Goal: Browse casually

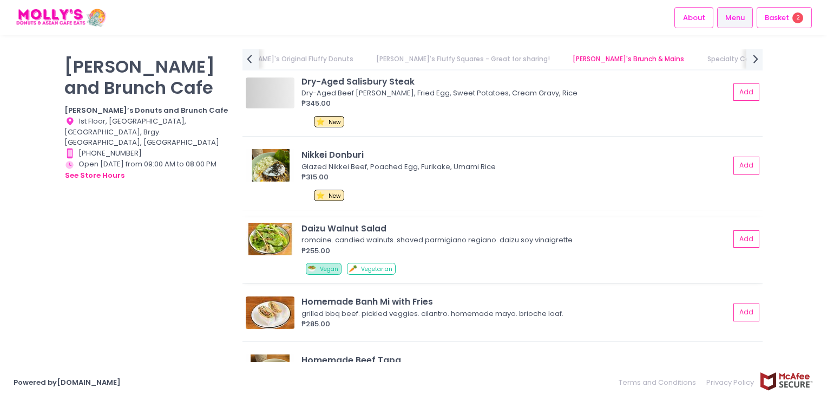
scroll to position [2553, 0]
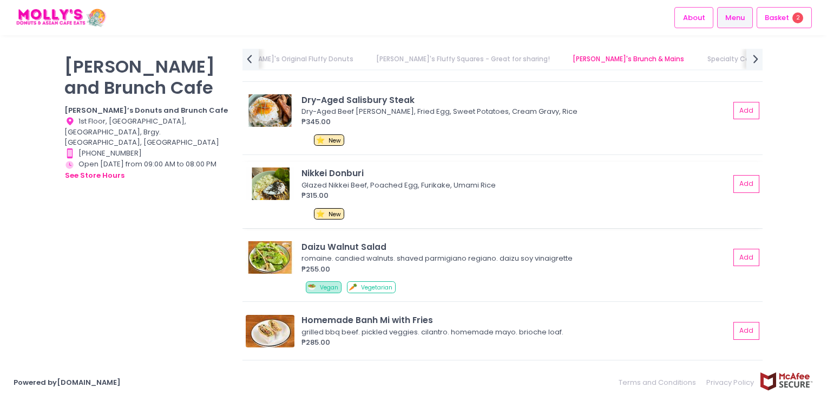
click at [271, 181] on img at bounding box center [270, 183] width 49 height 32
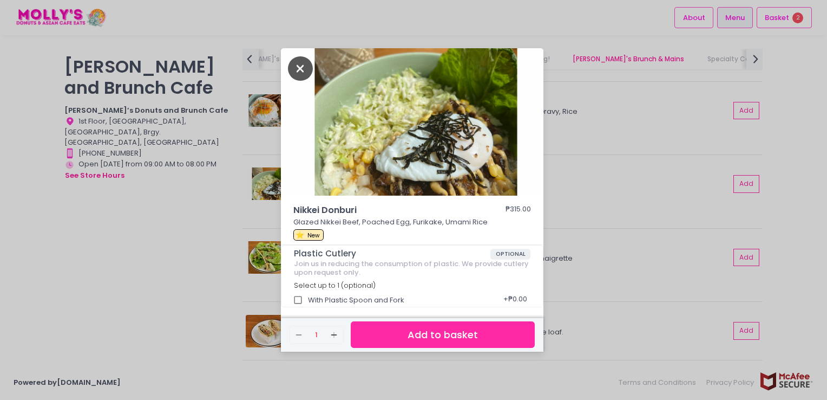
click at [298, 70] on icon "Close" at bounding box center [300, 68] width 25 height 24
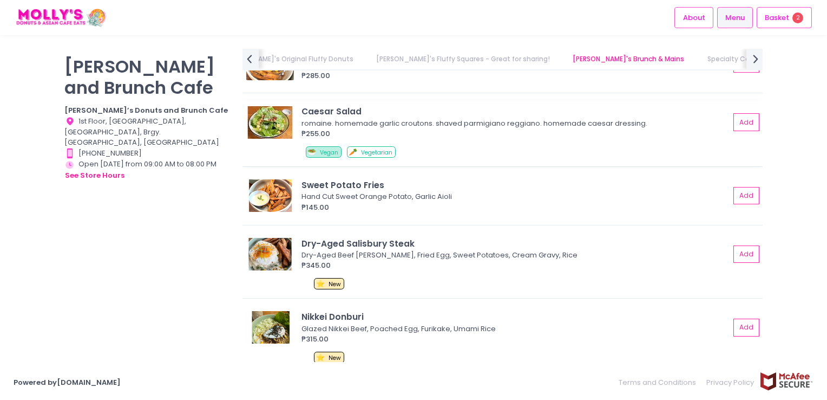
scroll to position [2390, 0]
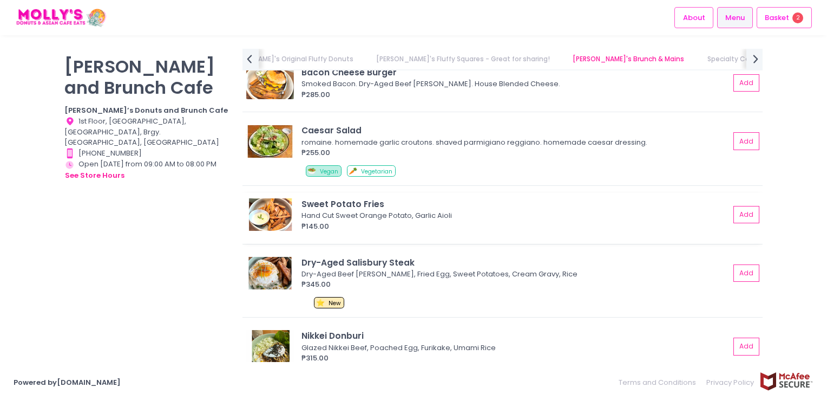
click at [278, 207] on img at bounding box center [270, 214] width 49 height 32
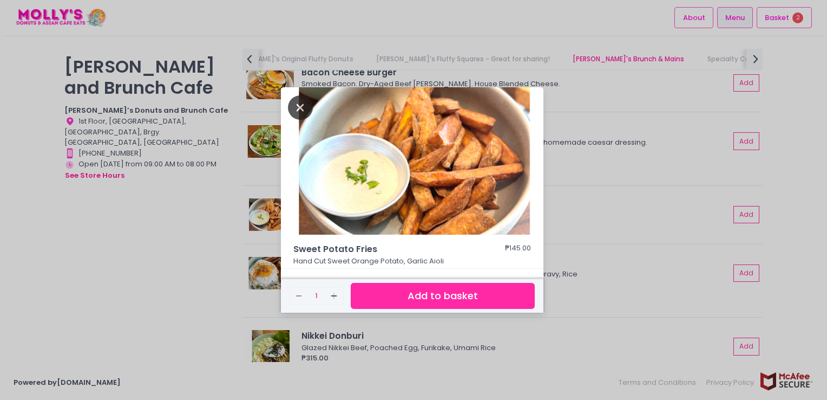
click at [301, 111] on icon "Close" at bounding box center [300, 107] width 25 height 24
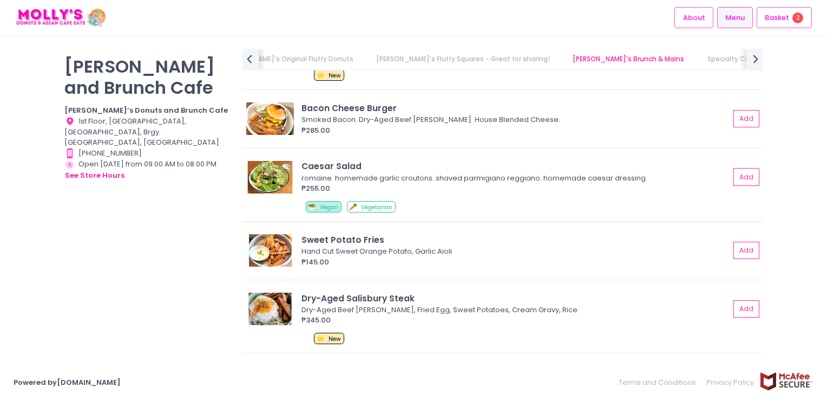
scroll to position [2336, 0]
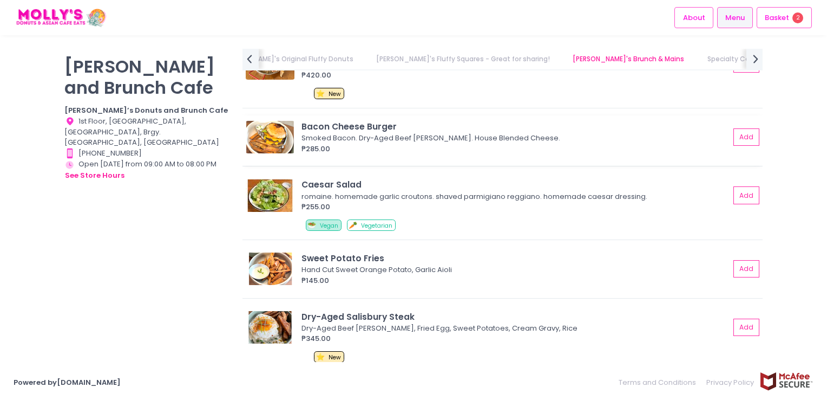
click at [275, 136] on img at bounding box center [270, 137] width 49 height 32
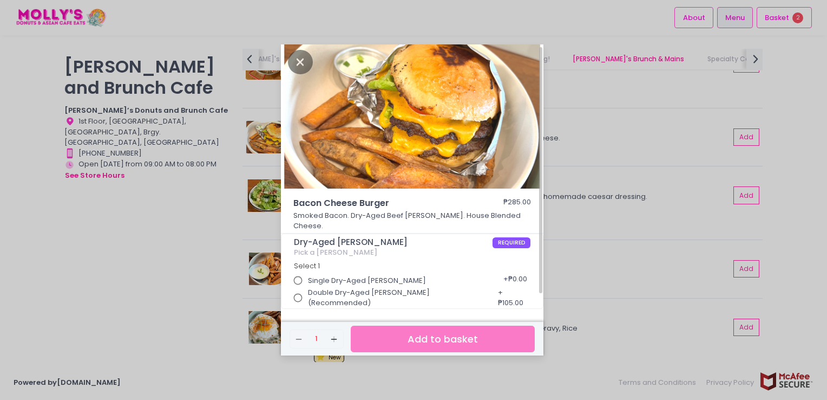
scroll to position [0, 0]
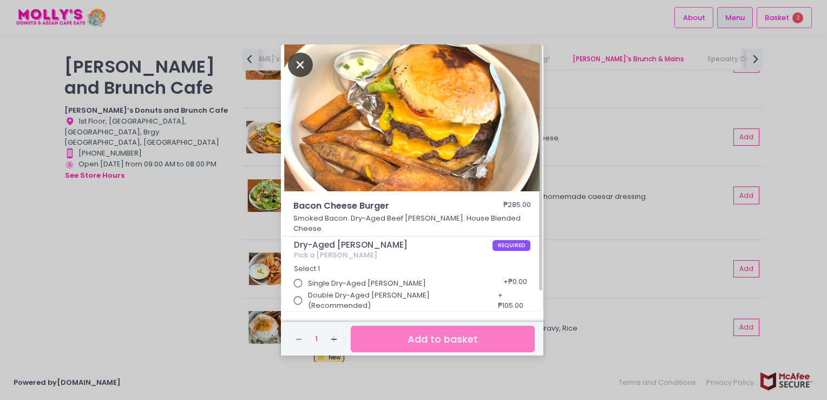
click at [293, 71] on icon "Close" at bounding box center [300, 65] width 25 height 24
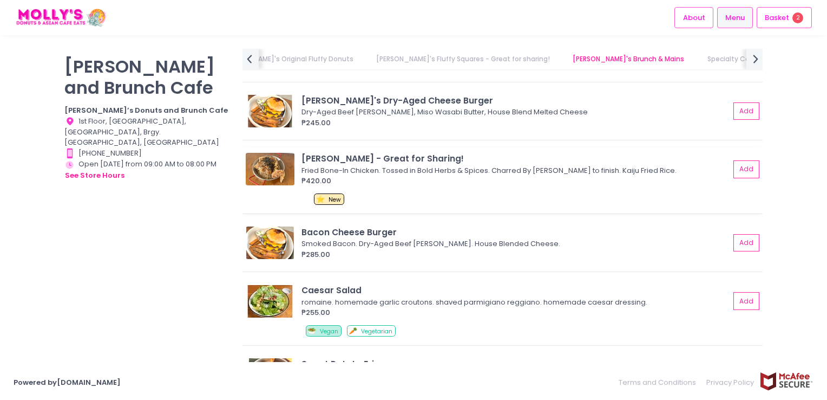
scroll to position [2228, 0]
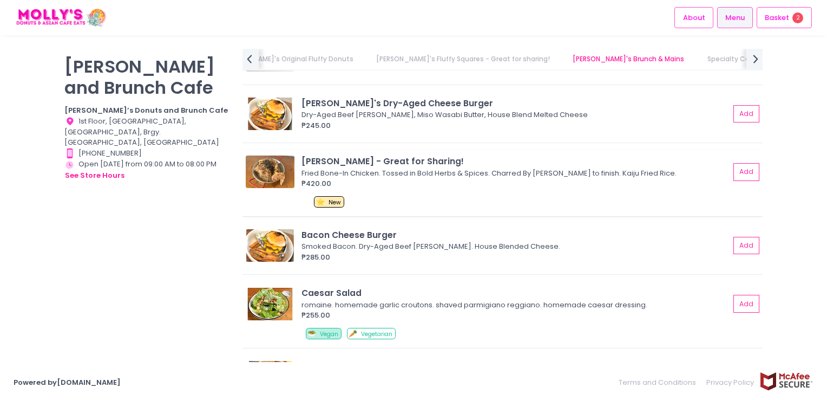
click at [280, 172] on img at bounding box center [270, 171] width 49 height 32
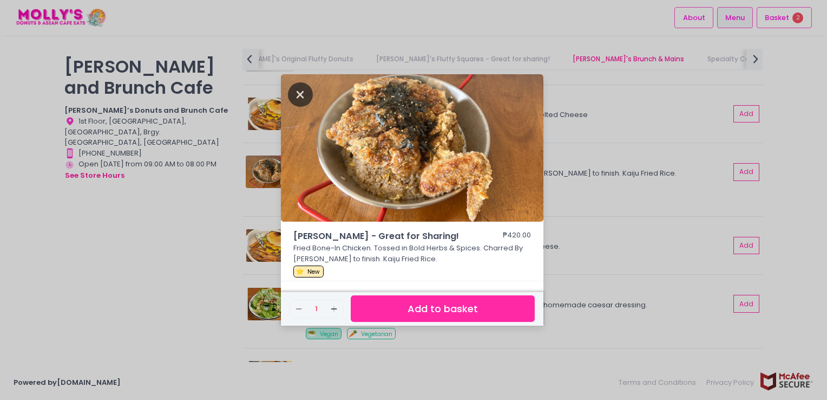
click at [303, 94] on icon "Close" at bounding box center [300, 94] width 25 height 24
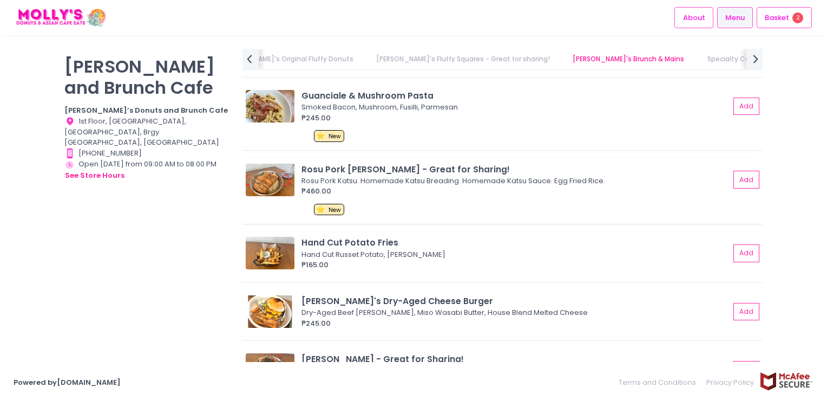
scroll to position [2011, 0]
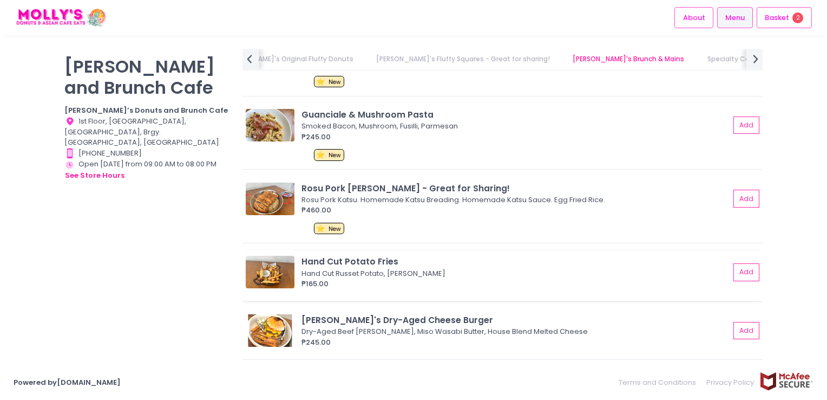
click at [282, 264] on img at bounding box center [270, 272] width 49 height 32
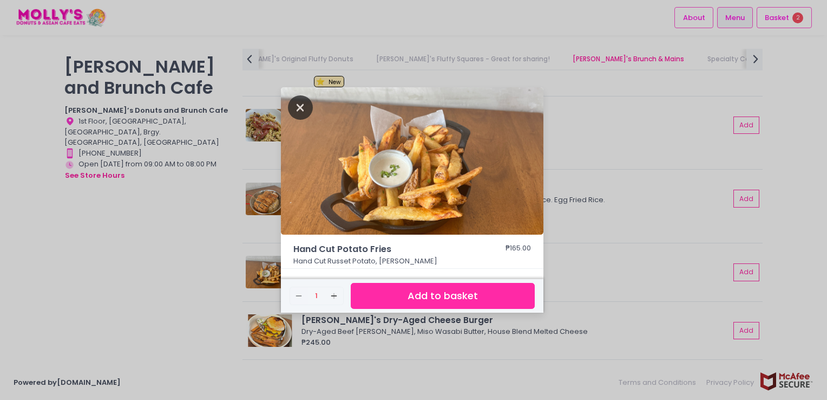
click at [295, 105] on icon "Close" at bounding box center [300, 107] width 25 height 24
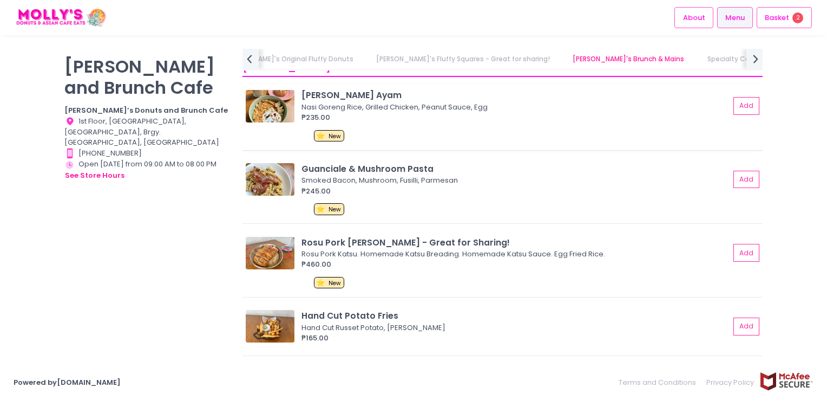
scroll to position [1903, 0]
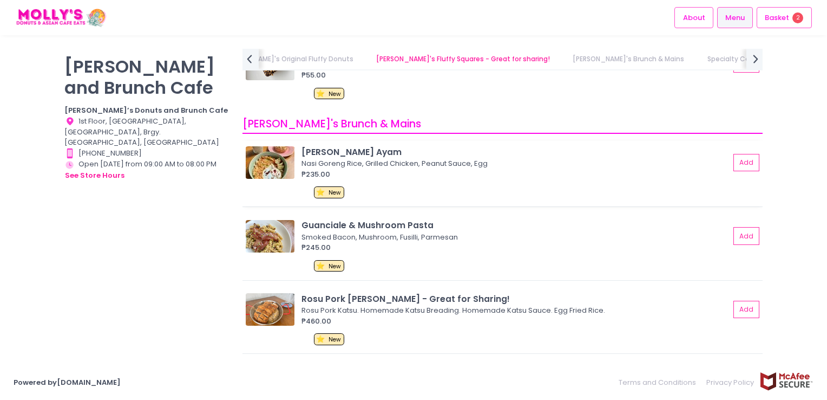
click at [271, 166] on img at bounding box center [270, 162] width 49 height 32
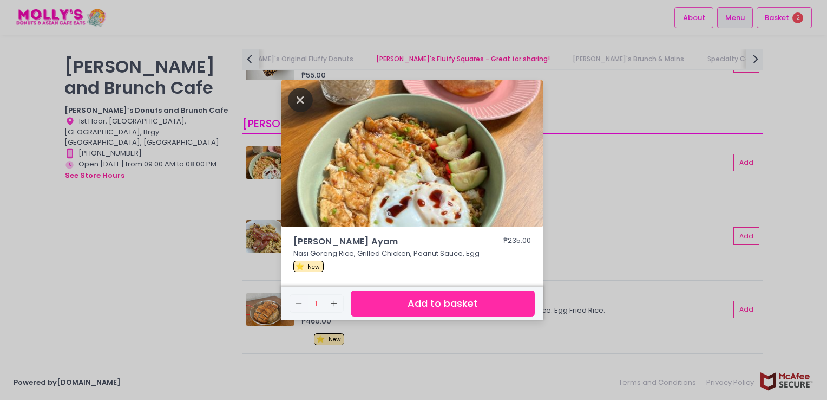
click at [300, 103] on icon "Close" at bounding box center [300, 100] width 25 height 24
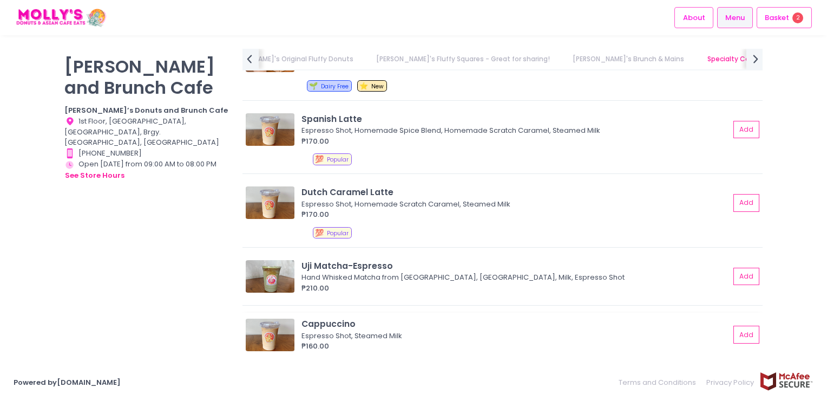
scroll to position [3257, 0]
